Goal: Use online tool/utility: Use online tool/utility

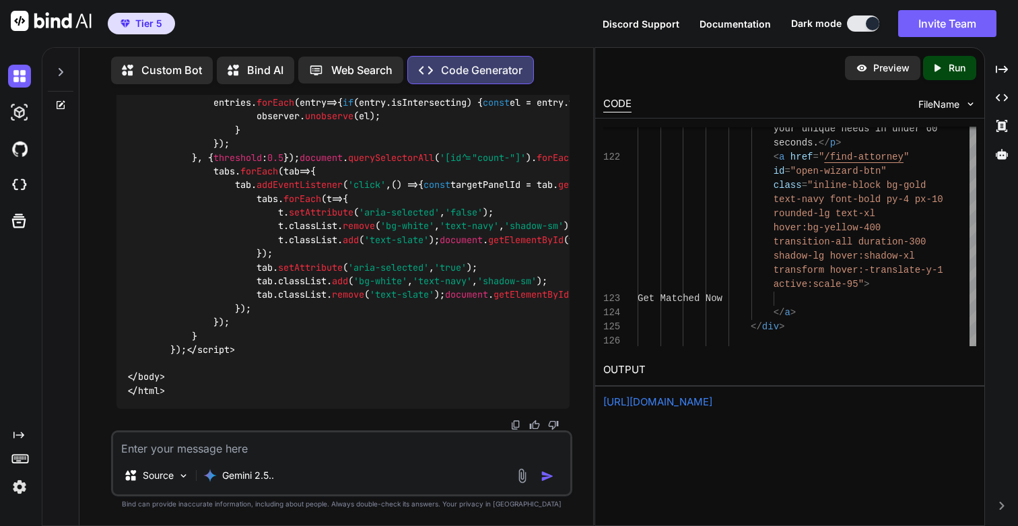
scroll to position [74133, 0]
click at [712, 402] on link "[URL][DOMAIN_NAME]" at bounding box center [657, 401] width 109 height 13
click at [207, 452] on textarea at bounding box center [341, 444] width 456 height 24
type textarea "This is"
click at [324, 452] on textarea at bounding box center [341, 444] width 456 height 24
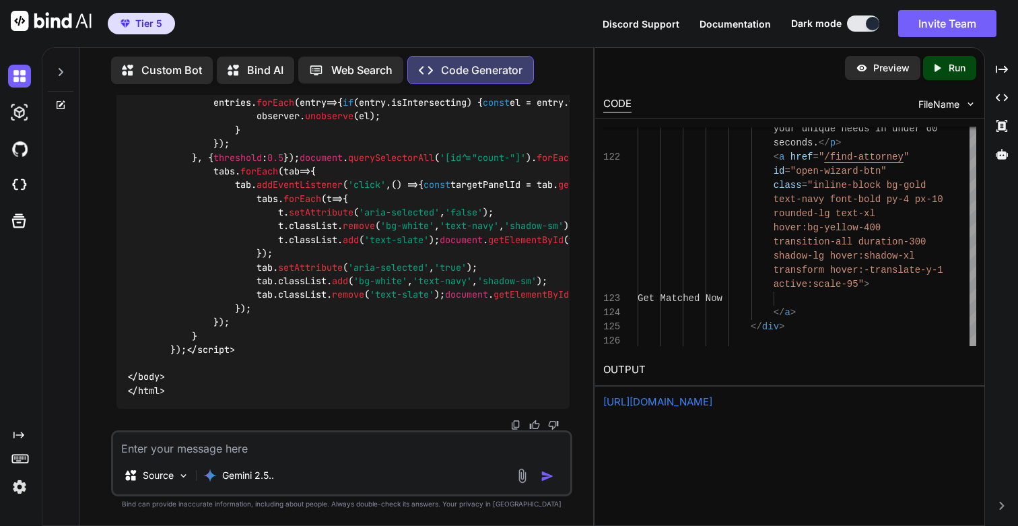
paste textarea "[URL][DOMAIN_NAME]"
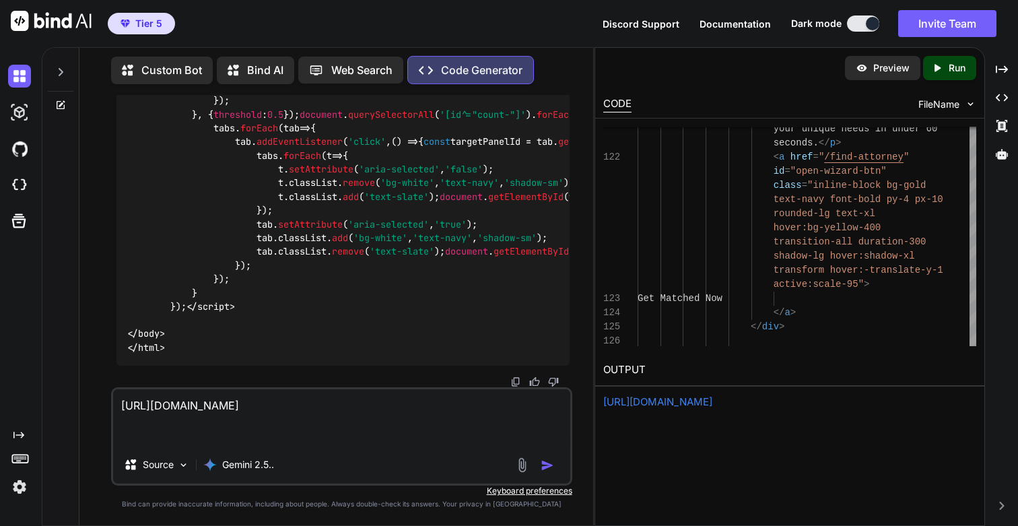
type textarea "[URL][DOMAIN_NAME]"
click at [430, 438] on textarea "[URL][DOMAIN_NAME]" at bounding box center [341, 417] width 456 height 57
paste textarea "[URL][DOMAIN_NAME]"
type textarea "[URL][DOMAIN_NAME]"
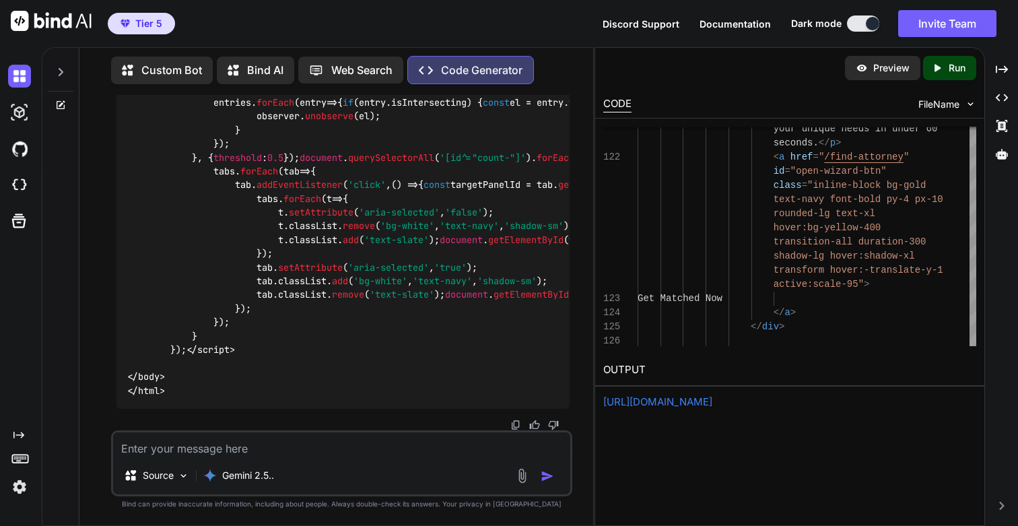
scroll to position [74133, 0]
paste textarea "[URL][DOMAIN_NAME]"
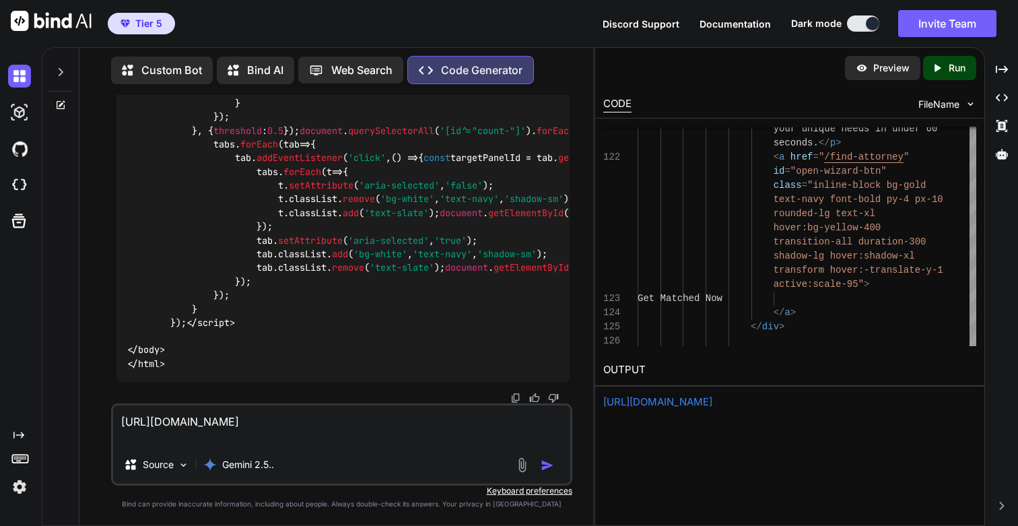
scroll to position [74176, 0]
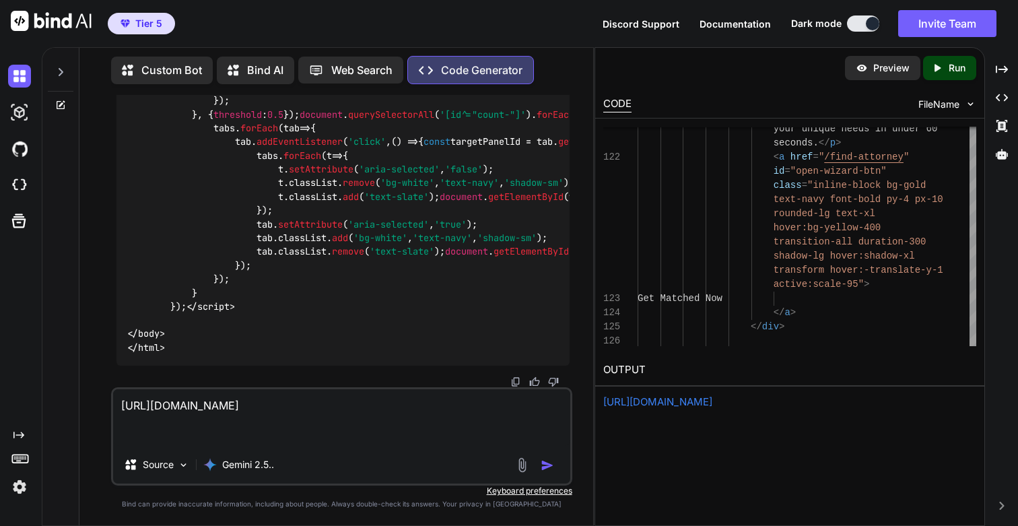
paste textarea "[URL][DOMAIN_NAME]"
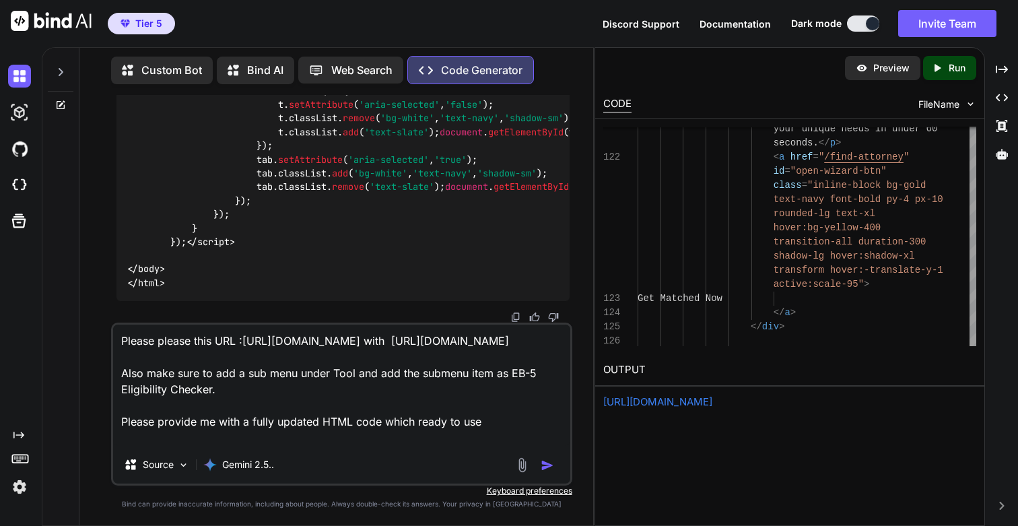
type textarea "Please please this URL :[URL][DOMAIN_NAME] with [URL][DOMAIN_NAME] Also make su…"
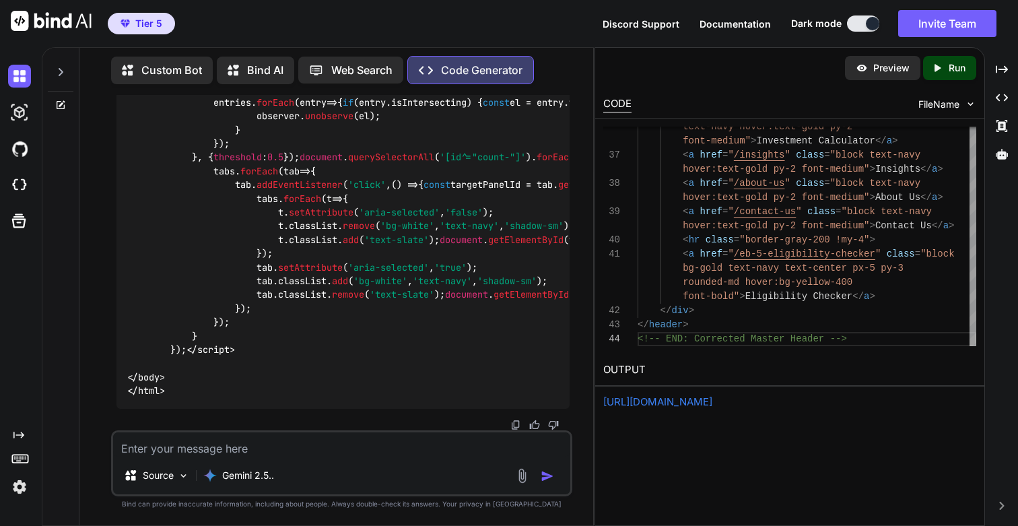
scroll to position [75377, 0]
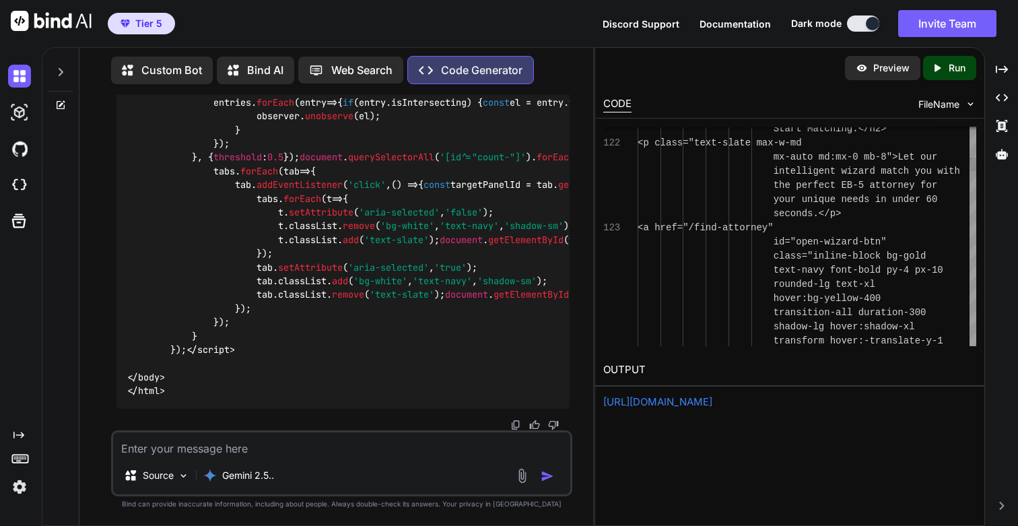
scroll to position [71, 0]
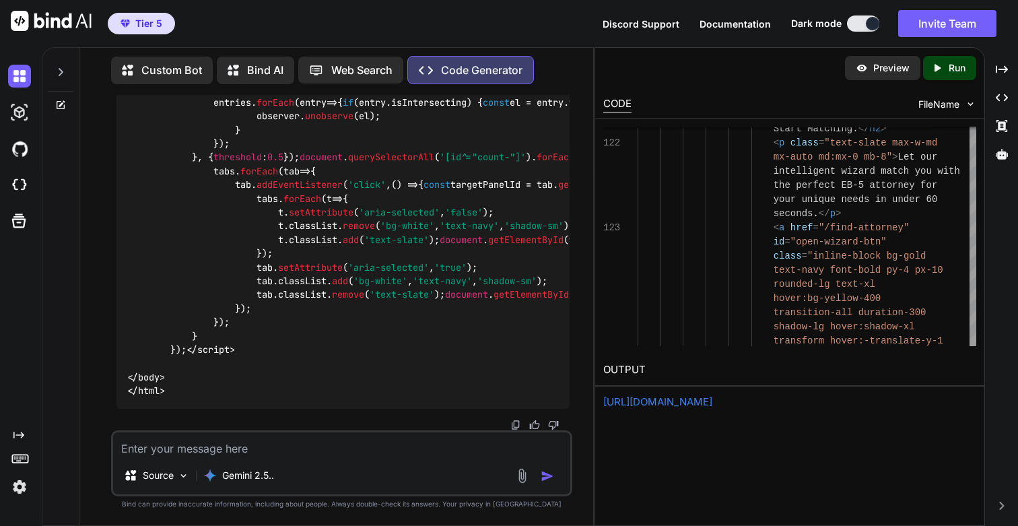
click at [953, 68] on p "Run" at bounding box center [956, 67] width 17 height 13
click at [668, 403] on link "[URL][DOMAIN_NAME]" at bounding box center [657, 401] width 109 height 13
